Goal: Task Accomplishment & Management: Complete application form

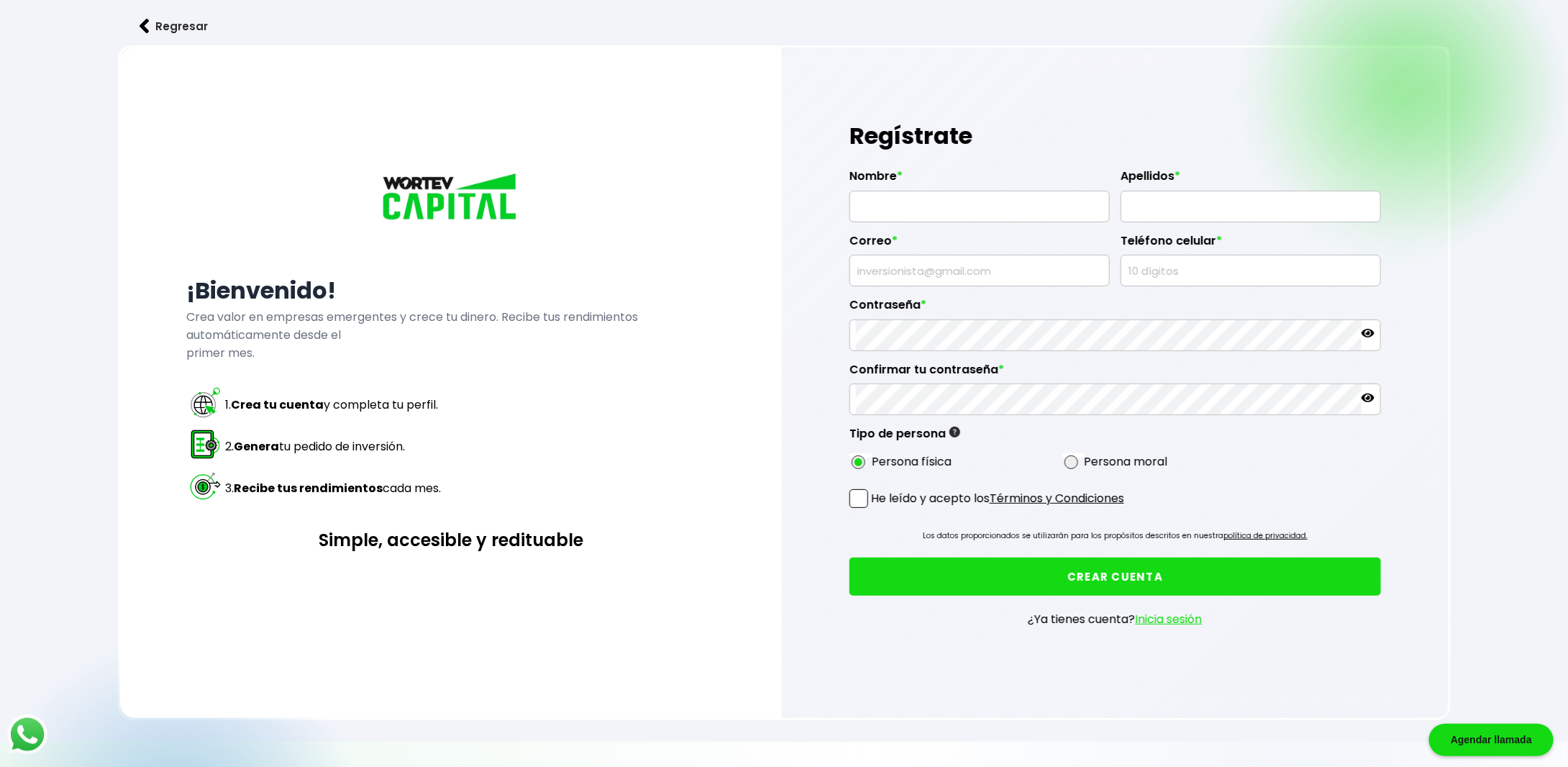
click at [864, 498] on span at bounding box center [858, 498] width 18 height 18
click at [874, 509] on input "He leído y acepto los Términos y Condiciones" at bounding box center [874, 509] width 0 height 0
click at [938, 222] on div "Correo *" at bounding box center [979, 254] width 261 height 65
click at [940, 201] on input "text" at bounding box center [979, 205] width 247 height 30
type input "[PERSON_NAME]"
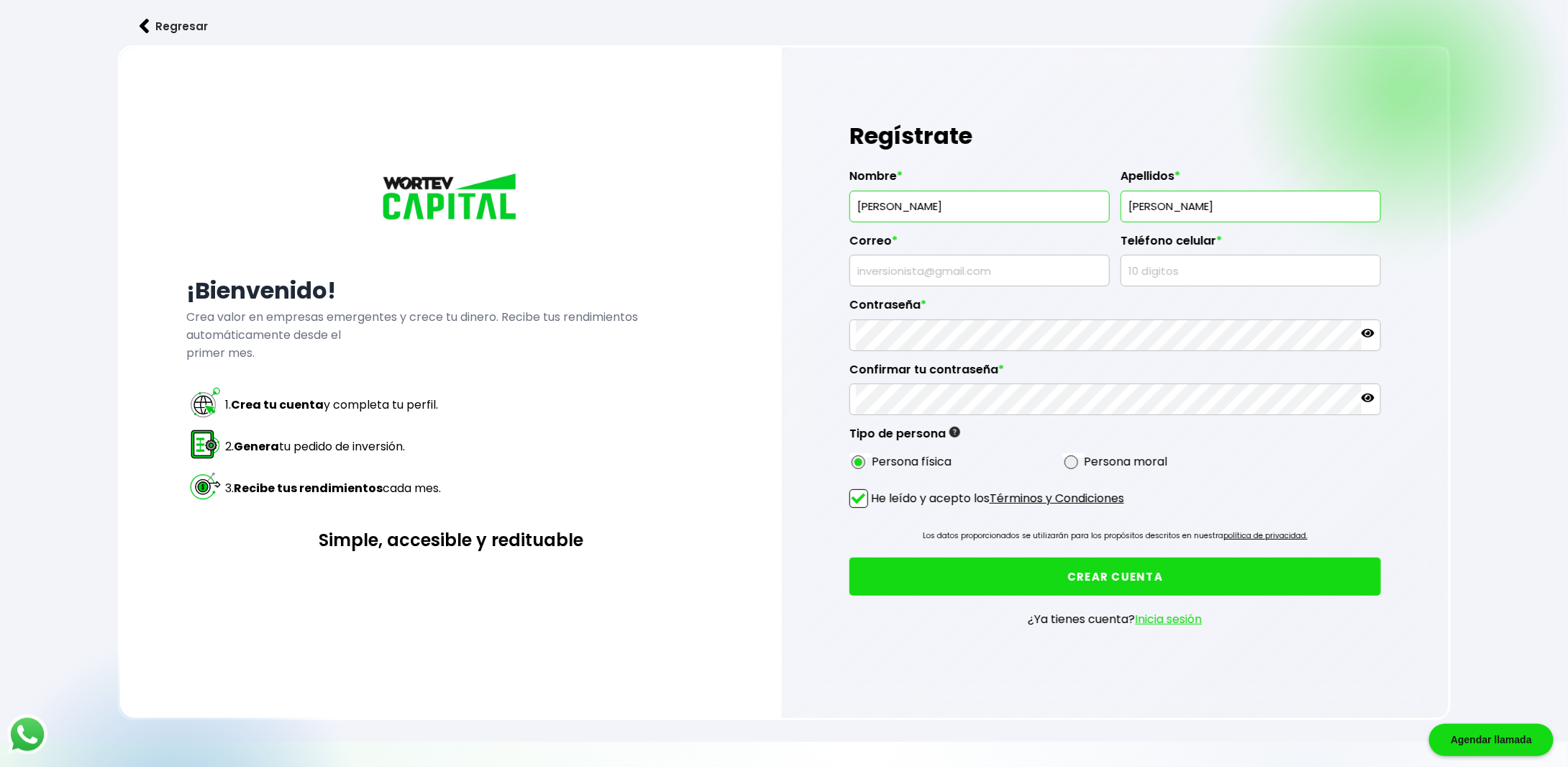
type input "[PERSON_NAME]"
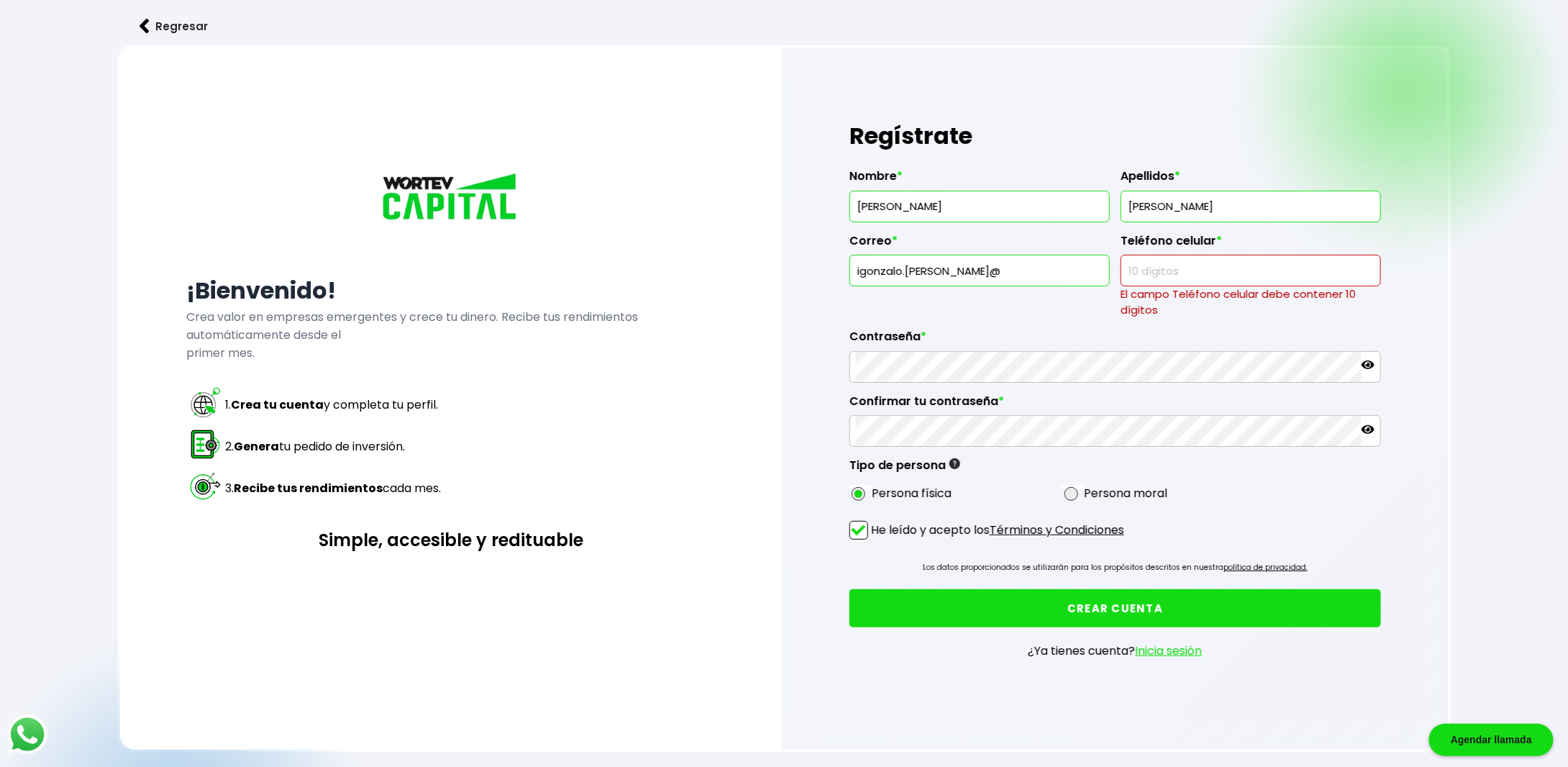
type input "[EMAIL_ADDRESS][PERSON_NAME][DOMAIN_NAME]"
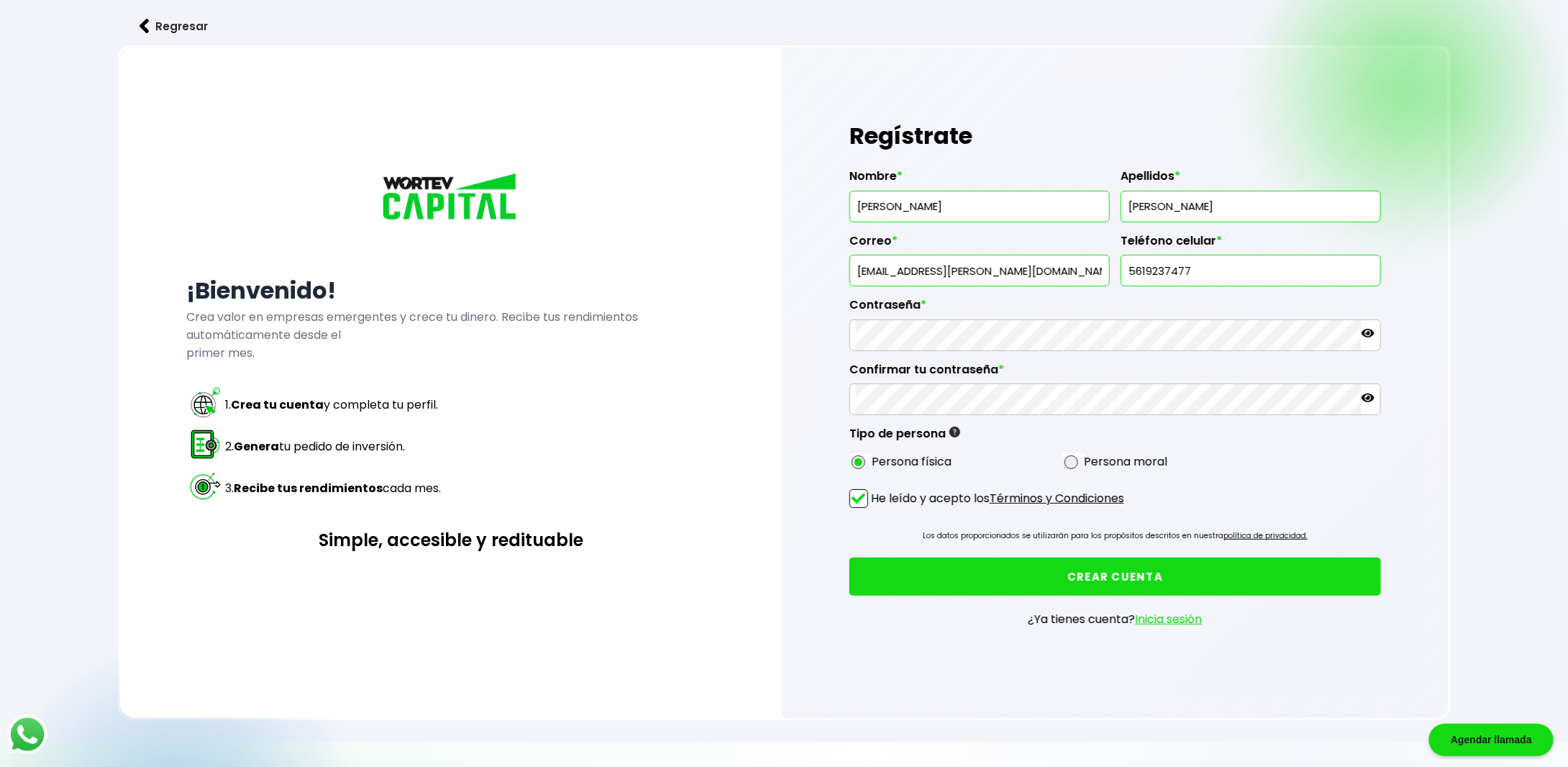
type input "5619237477"
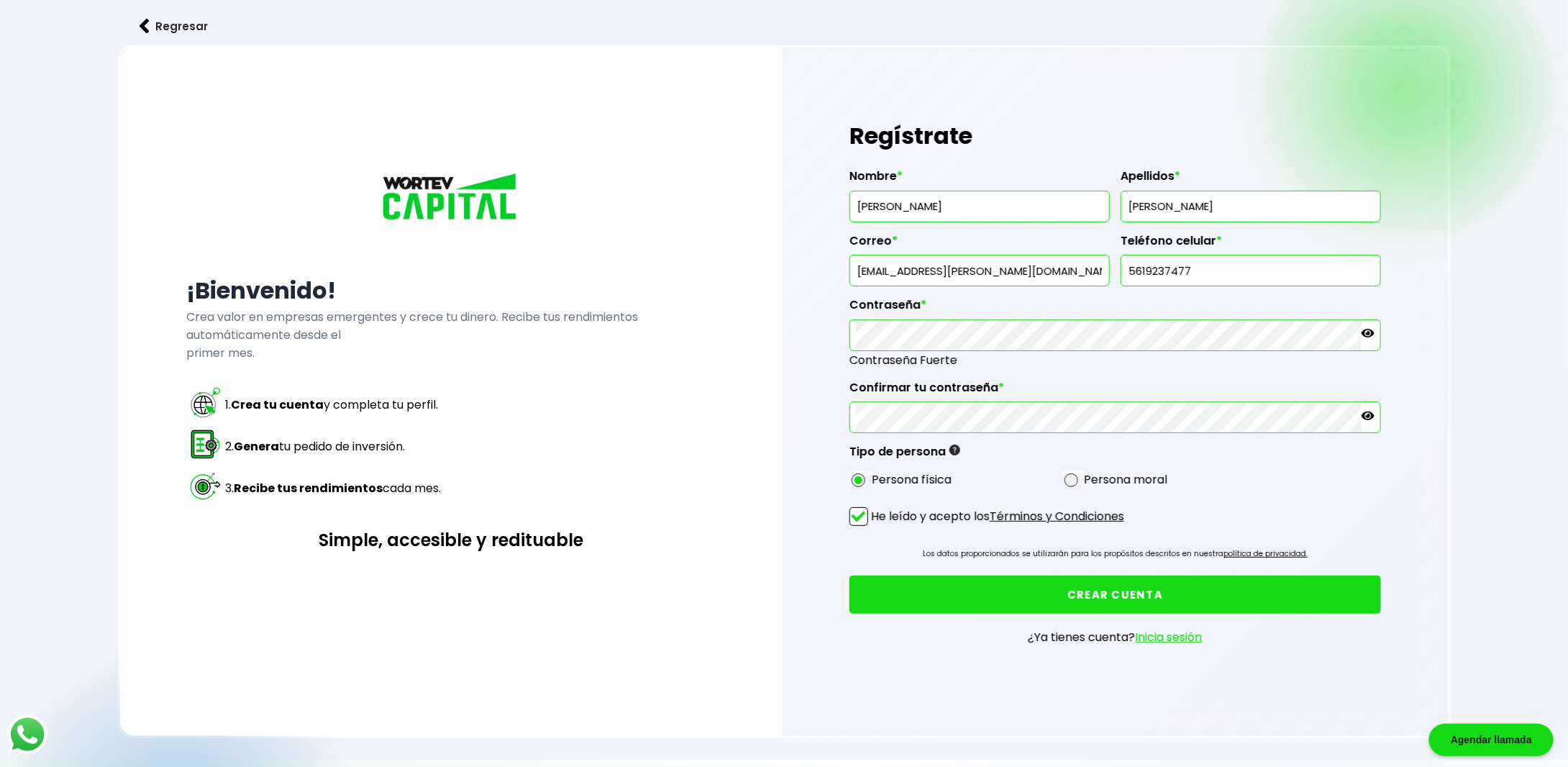
click at [1094, 593] on button "CREAR CUENTA" at bounding box center [1114, 594] width 532 height 39
